Goal: Information Seeking & Learning: Understand process/instructions

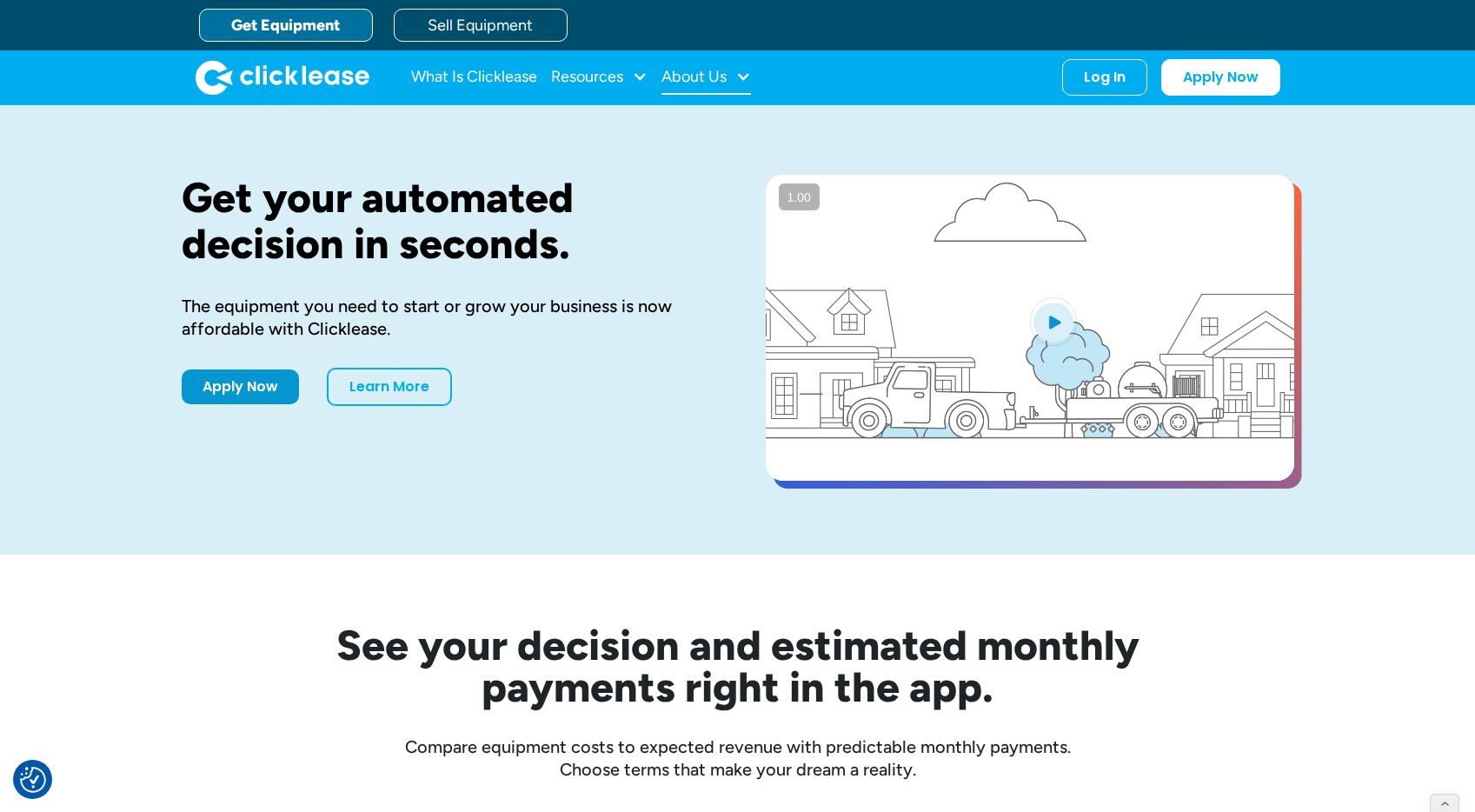
click at [692, 77] on div "About Us" at bounding box center [693, 77] width 65 height 0
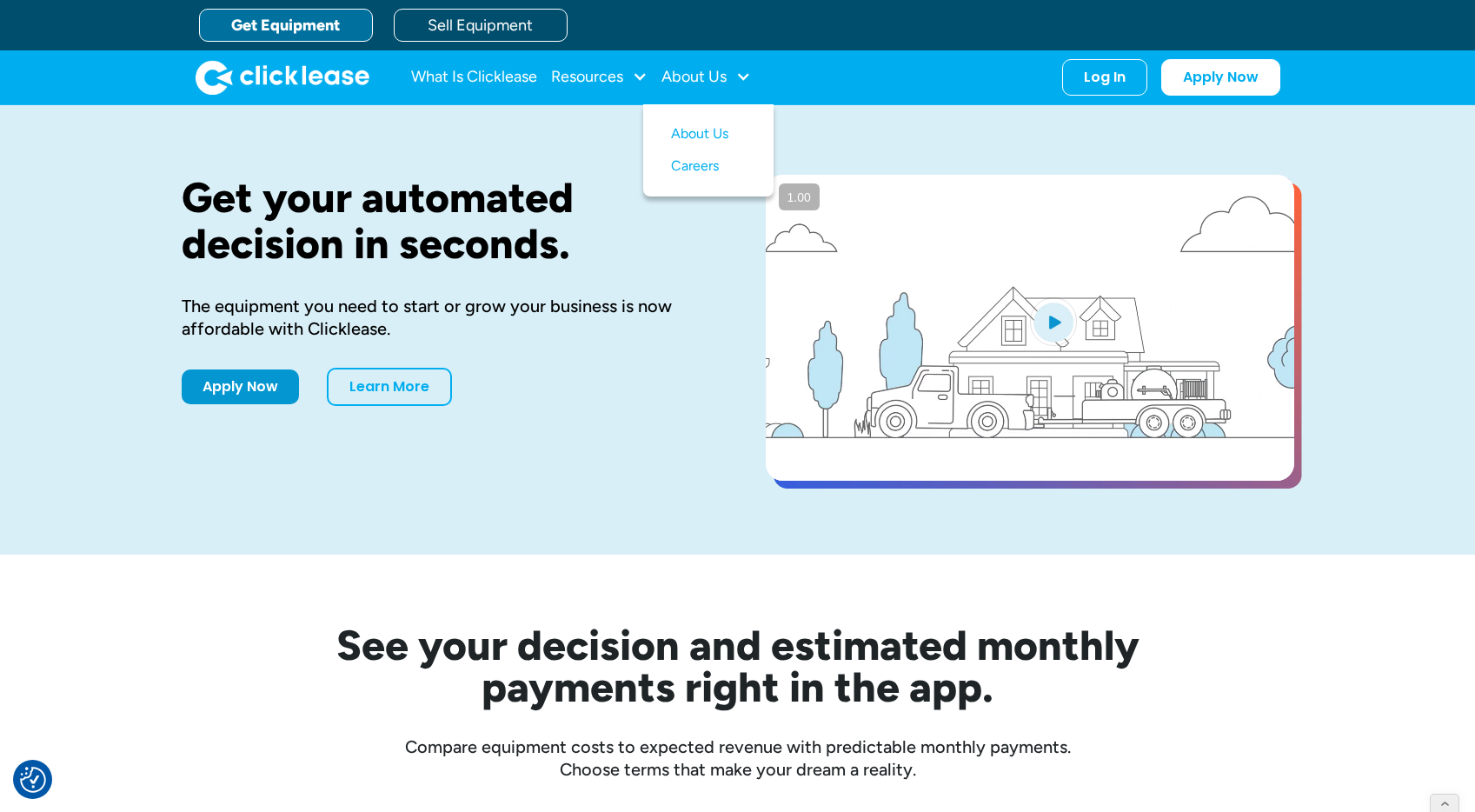
click at [711, 545] on div "Get your automated decision in seconds. The equipment you need to start or grow…" at bounding box center [738, 329] width 1113 height 449
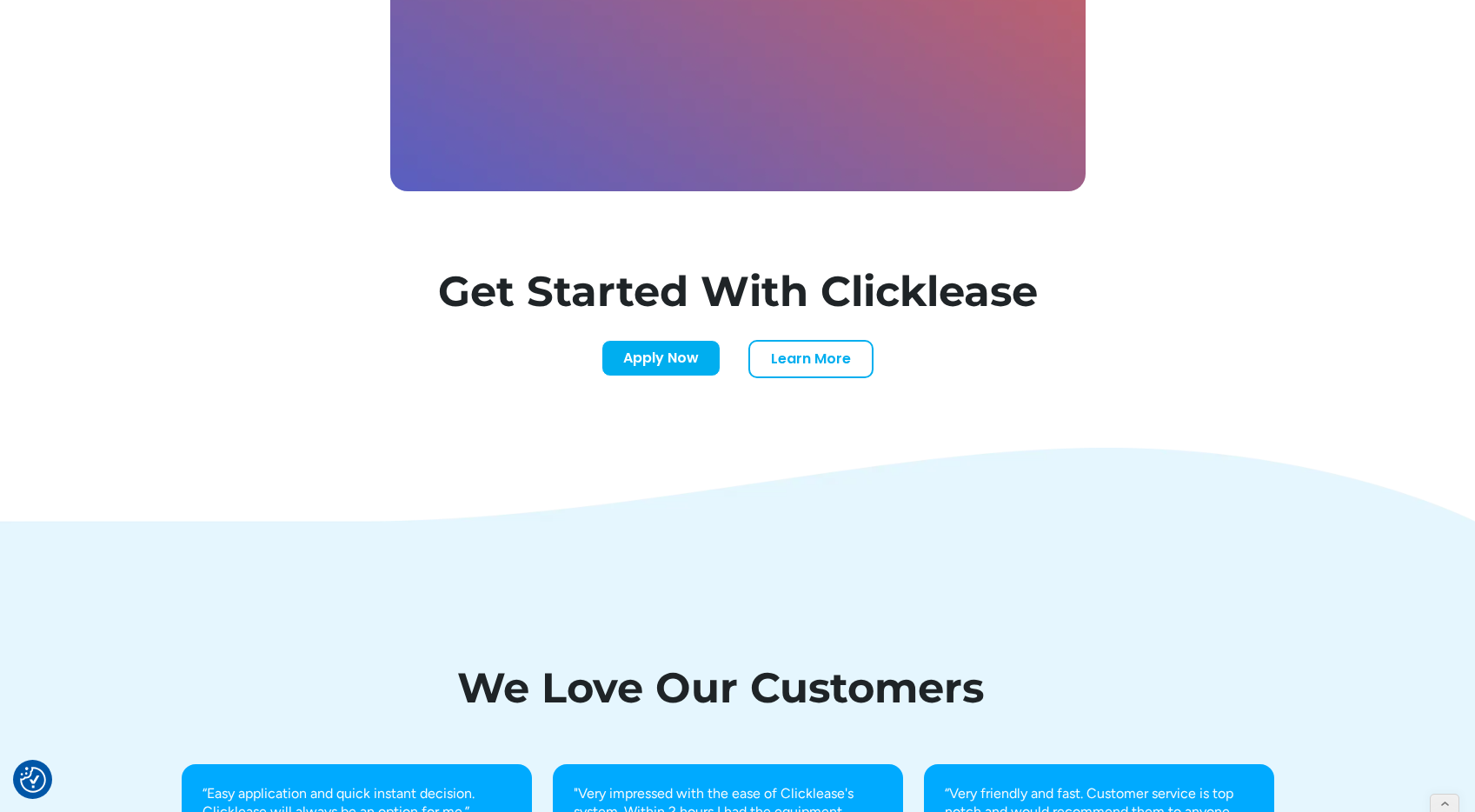
scroll to position [6066, 0]
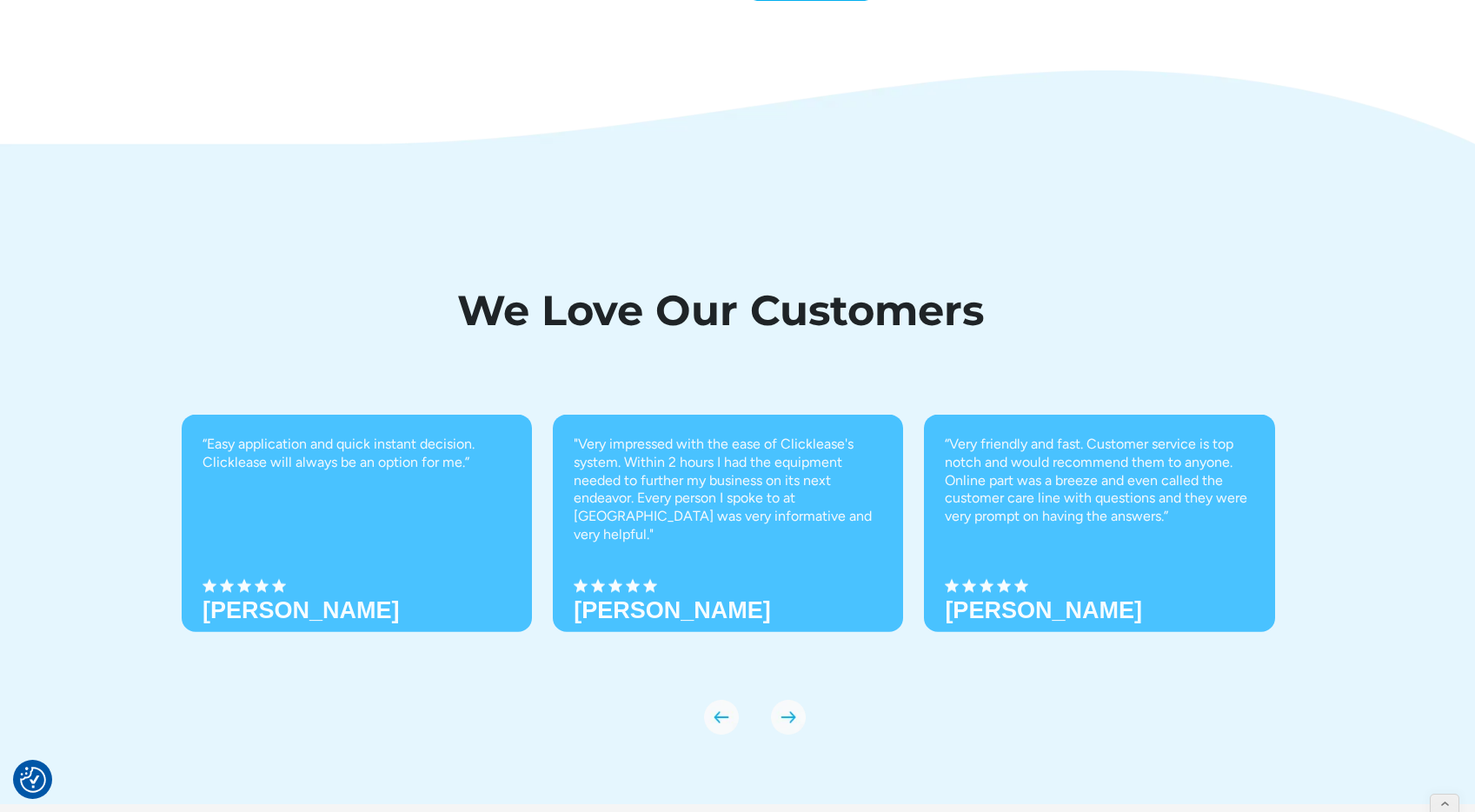
scroll to position [5704, 0]
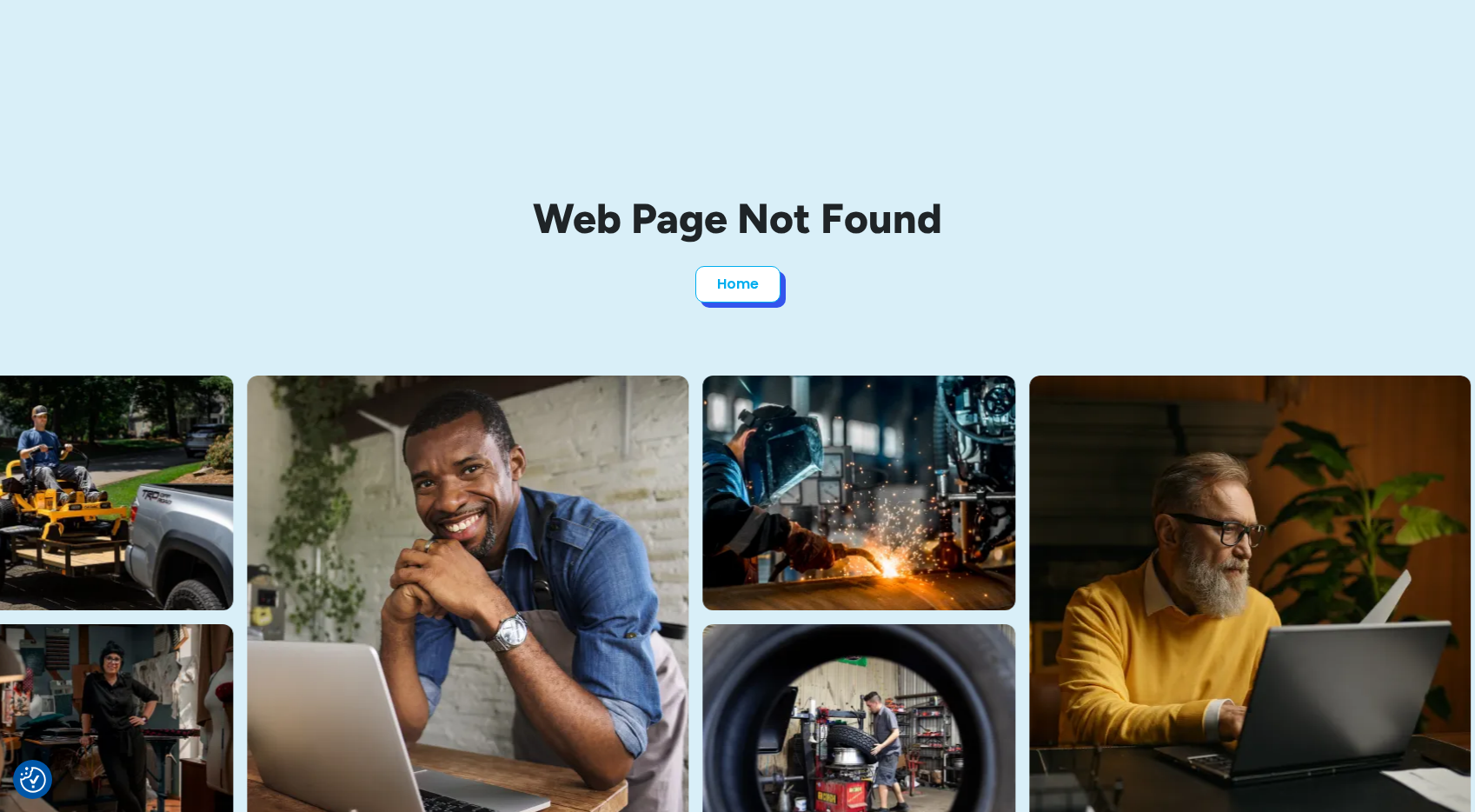
click at [730, 284] on link "Home" at bounding box center [737, 284] width 85 height 37
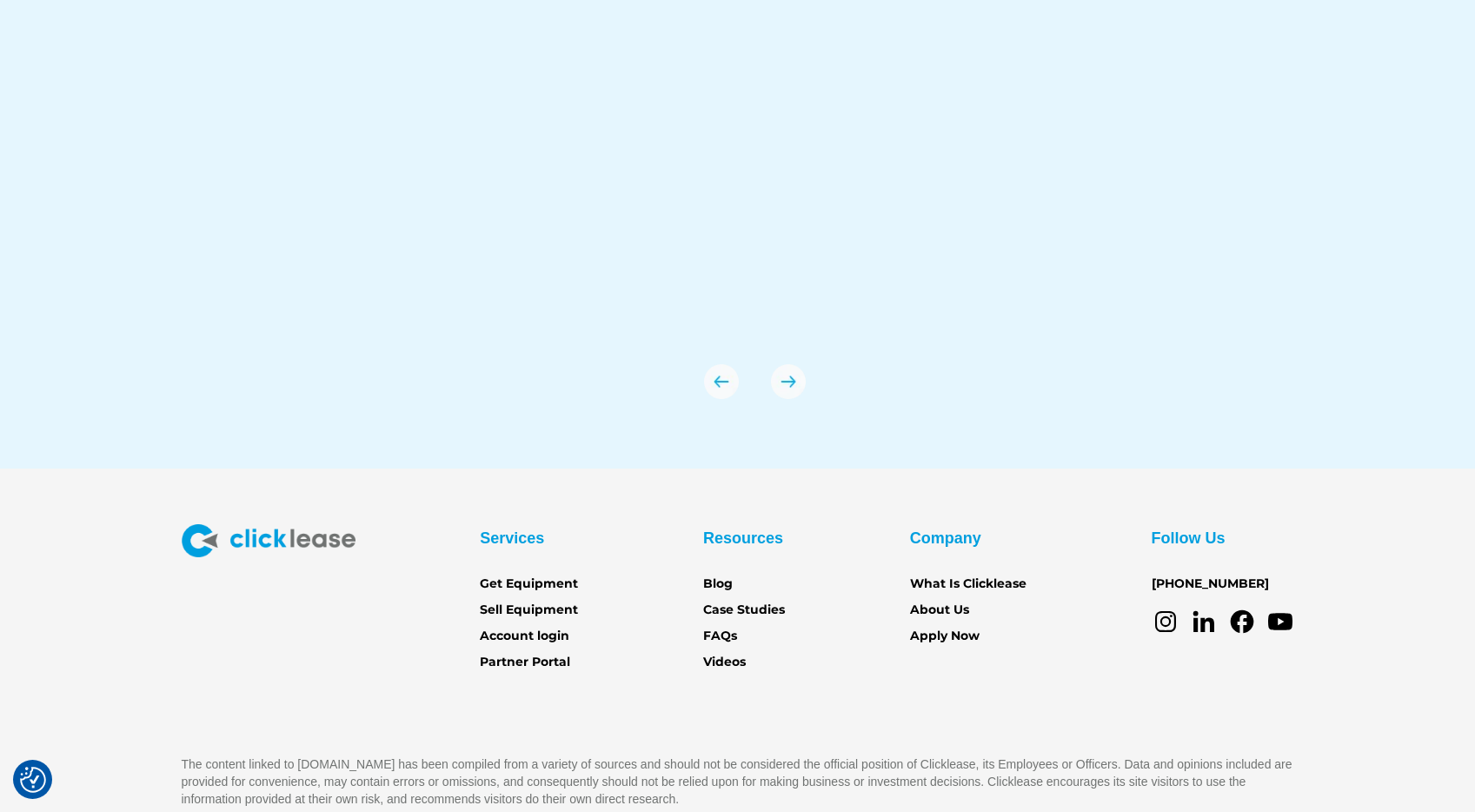
scroll to position [6066, 0]
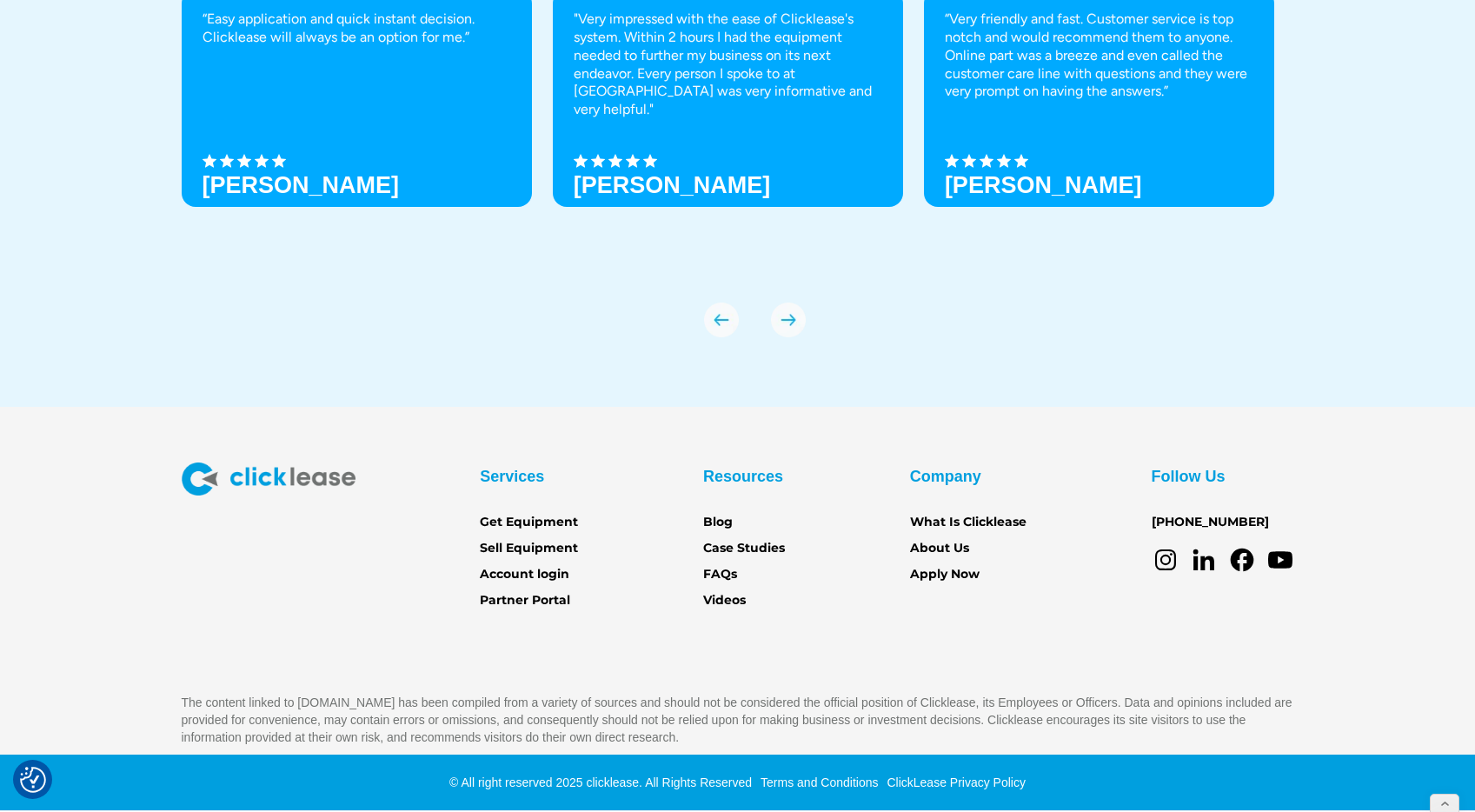
click at [809, 788] on link "Terms and Conditions" at bounding box center [817, 782] width 122 height 14
